Goal: Use online tool/utility: Utilize a website feature to perform a specific function

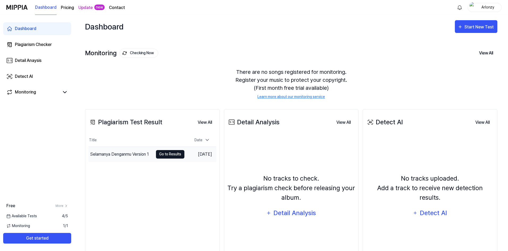
click at [169, 154] on button "Go to Results" at bounding box center [170, 154] width 28 height 9
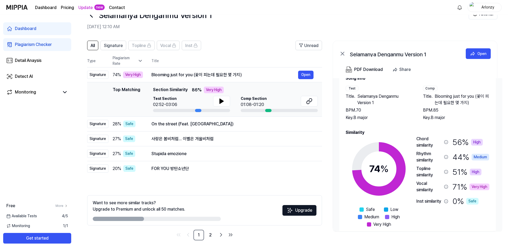
scroll to position [23, 0]
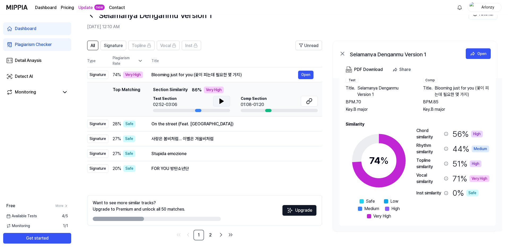
click at [218, 104] on icon at bounding box center [221, 101] width 6 height 6
click at [307, 100] on icon at bounding box center [309, 101] width 6 height 6
drag, startPoint x: 219, startPoint y: 104, endPoint x: 168, endPoint y: 54, distance: 70.8
click at [219, 104] on icon at bounding box center [221, 101] width 6 height 6
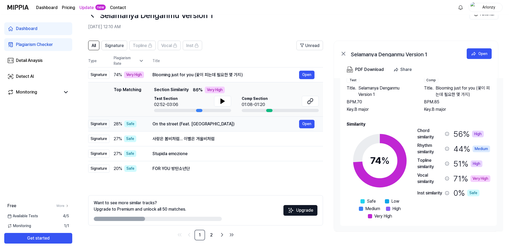
scroll to position [0, 0]
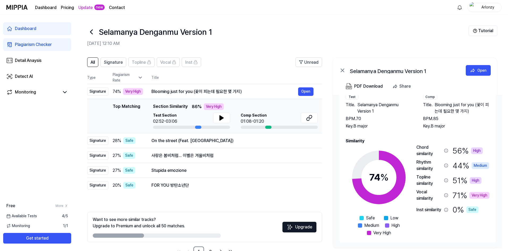
click at [94, 32] on icon at bounding box center [91, 32] width 9 height 9
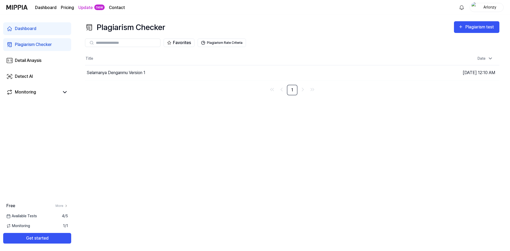
click at [252, 138] on div "Plagiarism Checker Plagiarism test Plagiarism Checker Detail Analysis Detect AI…" at bounding box center [292, 133] width 436 height 236
